Goal: Task Accomplishment & Management: Use online tool/utility

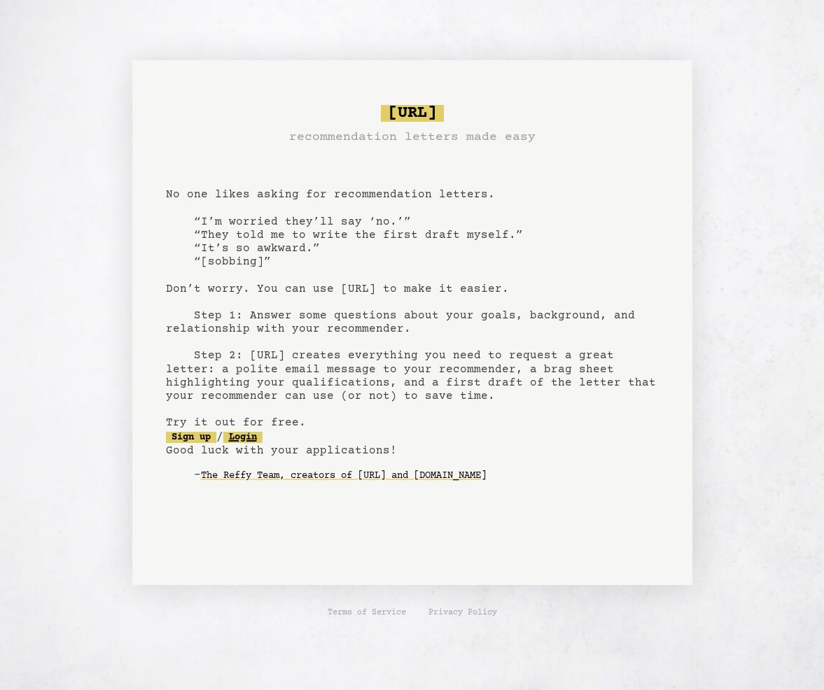
click at [251, 434] on link "Login" at bounding box center [242, 437] width 39 height 11
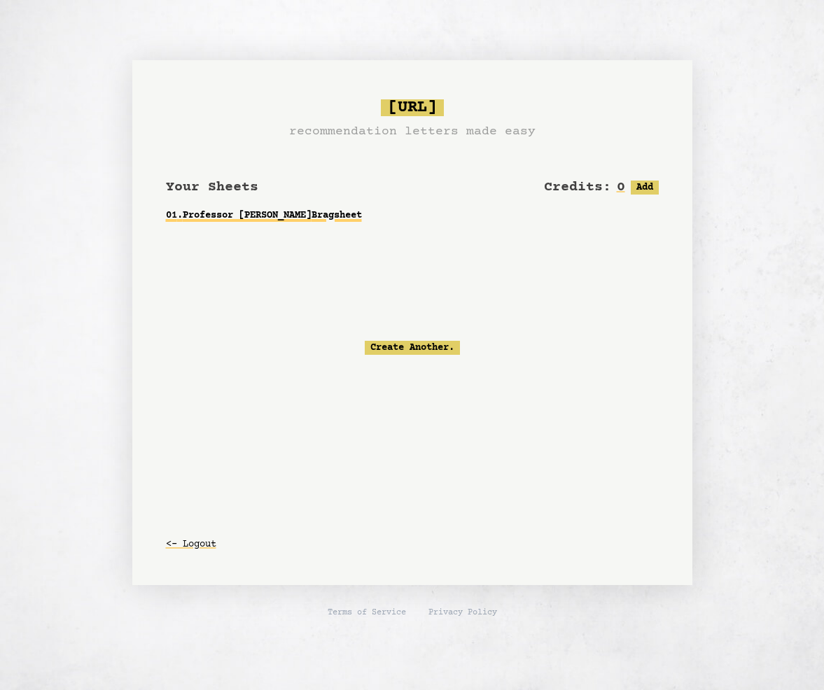
click at [279, 218] on link "01 . Professor [PERSON_NAME]" at bounding box center [412, 215] width 493 height 25
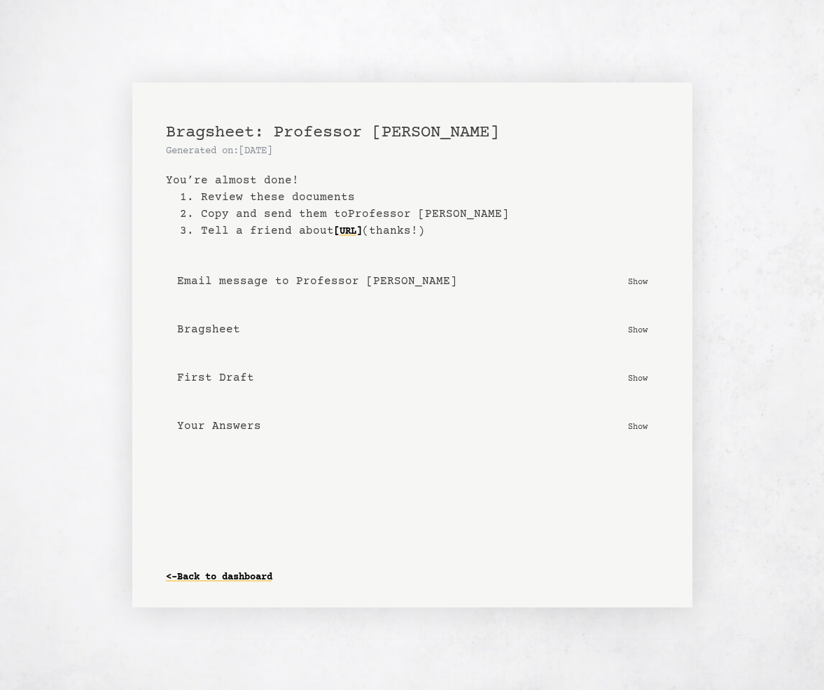
click at [636, 375] on p "Show" at bounding box center [638, 378] width 20 height 14
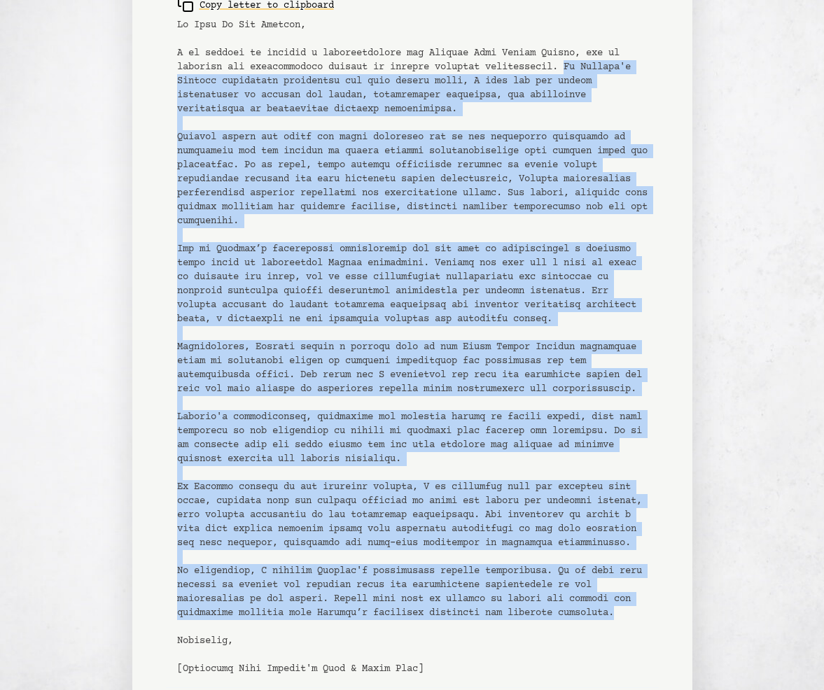
scroll to position [329, 0]
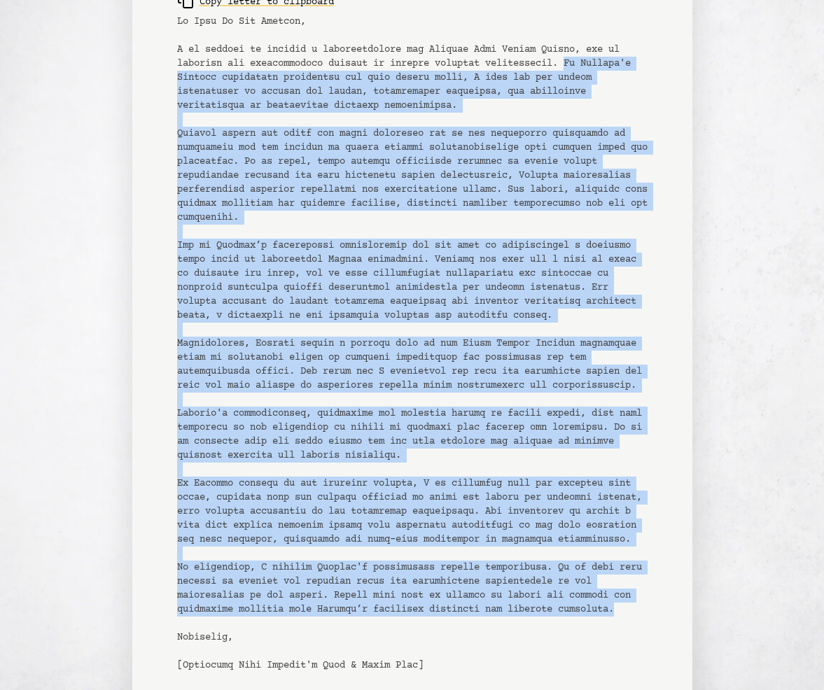
drag, startPoint x: 582, startPoint y: 67, endPoint x: 542, endPoint y: 666, distance: 600.6
click at [542, 666] on pre at bounding box center [412, 344] width 470 height 658
copy pre "Lo Ipsumdo's Ametcon adipiscing elitseddoe tem inci utlabo etdol, M aliq eni ad…"
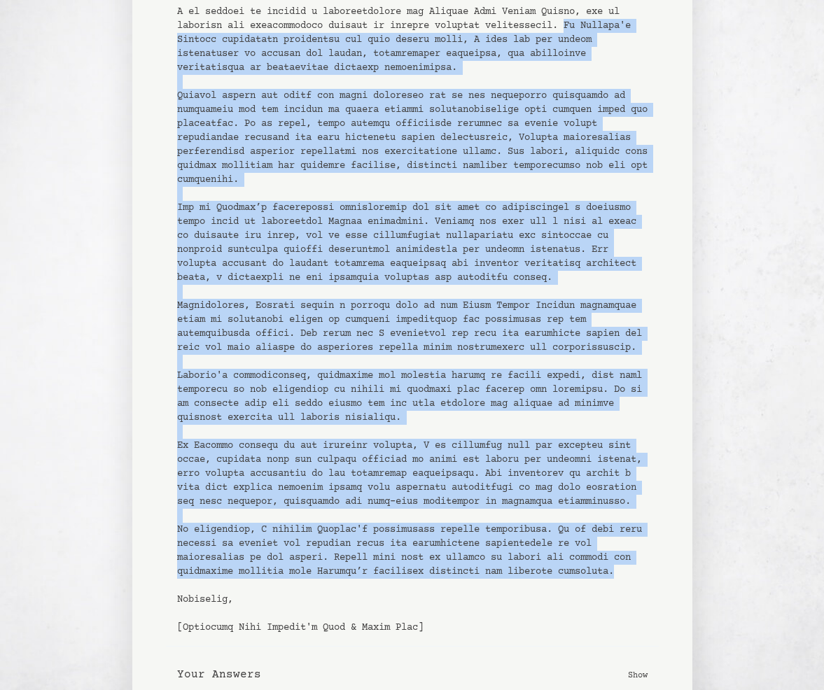
scroll to position [375, 0]
